Goal: Information Seeking & Learning: Learn about a topic

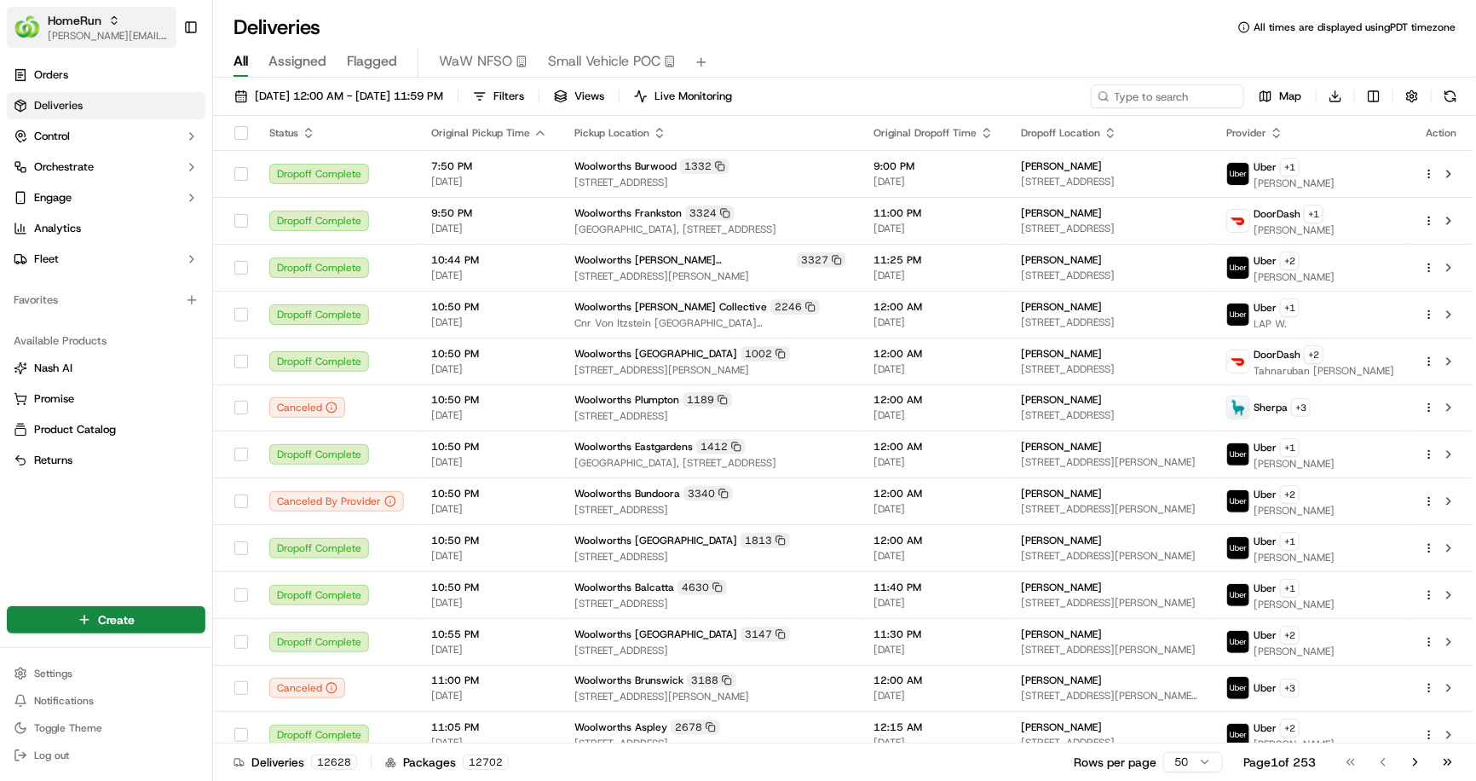
click at [100, 20] on span "HomeRun" at bounding box center [75, 20] width 54 height 17
click at [73, 219] on link "Analytics" at bounding box center [106, 228] width 199 height 27
